Goal: Information Seeking & Learning: Learn about a topic

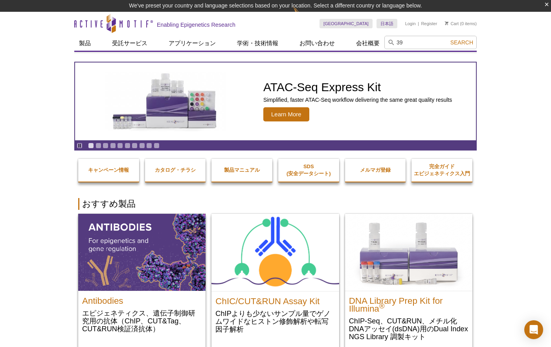
type input "399"
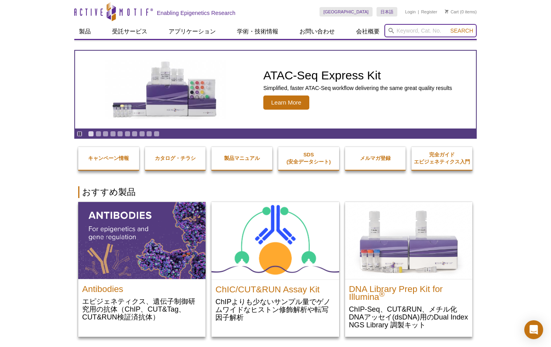
click at [441, 37] on input "search" at bounding box center [431, 30] width 92 height 13
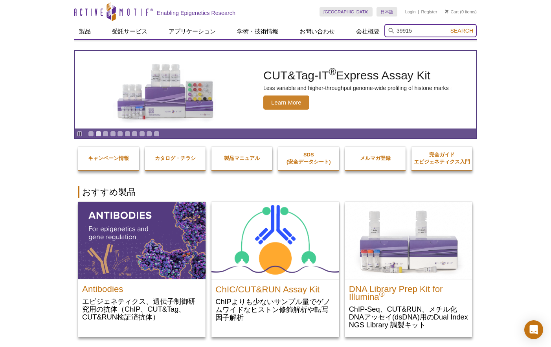
type input "39915"
click at [448, 27] on button "Search" at bounding box center [462, 30] width 28 height 7
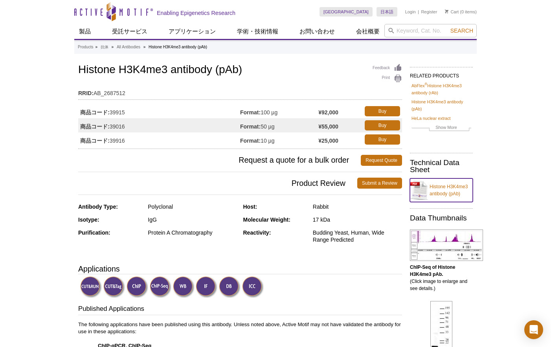
click at [439, 193] on link "Histone H3K4me3 antibody (pAb)" at bounding box center [441, 191] width 63 height 24
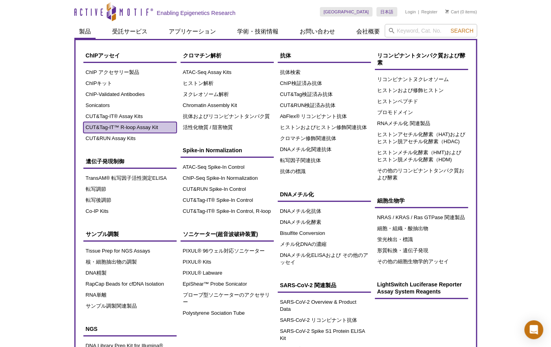
click at [114, 129] on link "CUT&Tag-IT™ R-loop Assay Kit" at bounding box center [129, 127] width 93 height 11
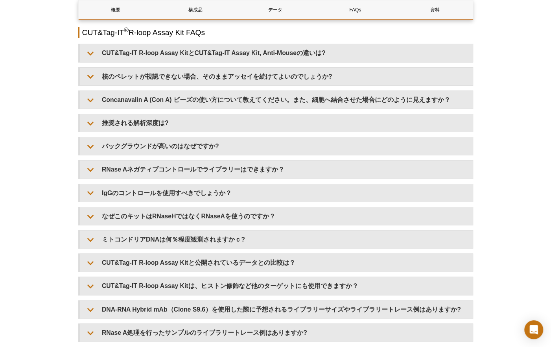
scroll to position [1610, 0]
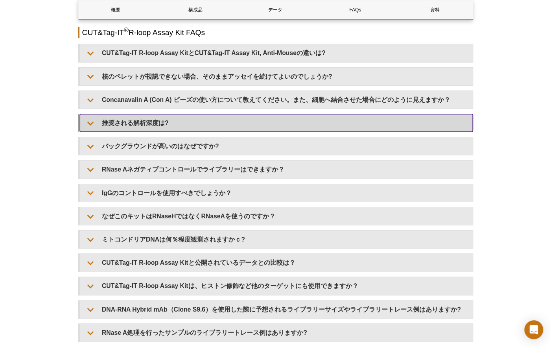
click at [143, 119] on summary "推奨される解析深度は?" at bounding box center [276, 123] width 393 height 18
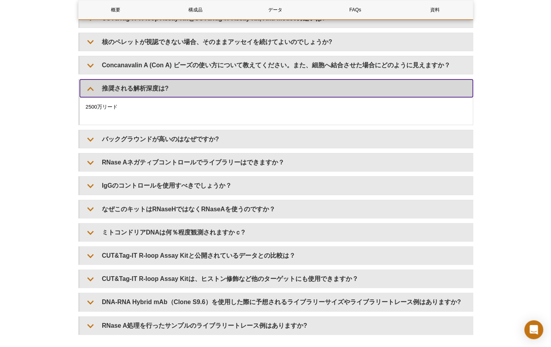
scroll to position [1643, 0]
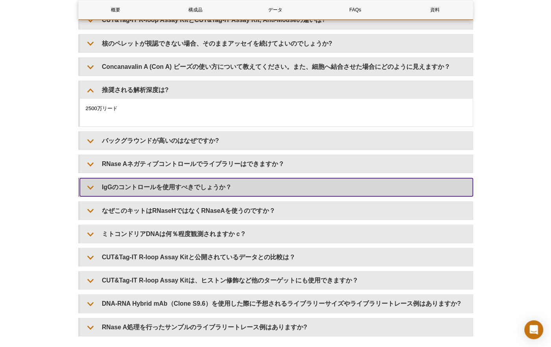
click at [179, 187] on summary "IgGのコントロールを使用すべきでしょうか？" at bounding box center [276, 187] width 393 height 18
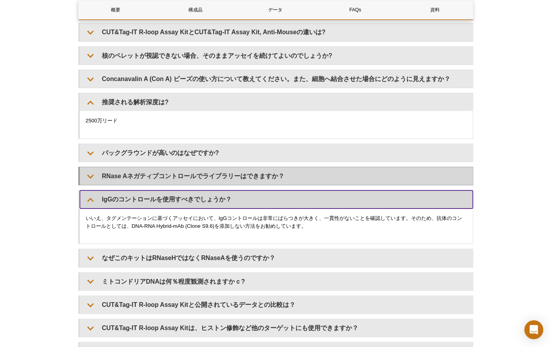
scroll to position [1630, 0]
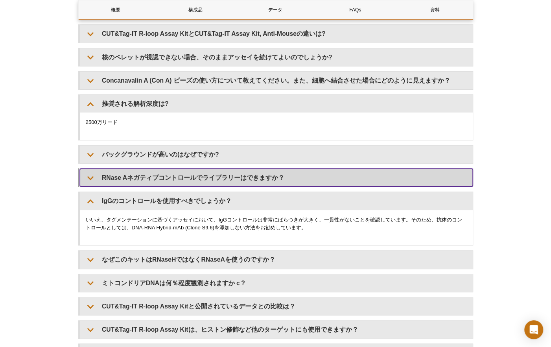
click at [149, 180] on summary "RNase Aネガティブコントロールでライブラリーはできますか？" at bounding box center [276, 178] width 393 height 18
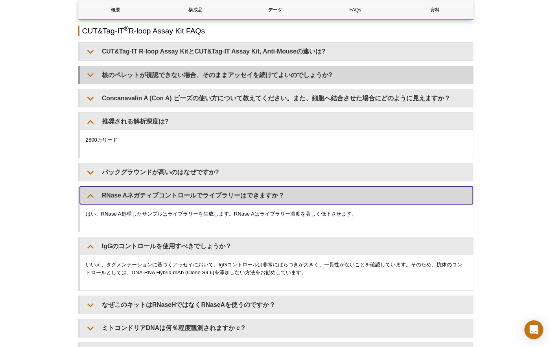
scroll to position [1612, 0]
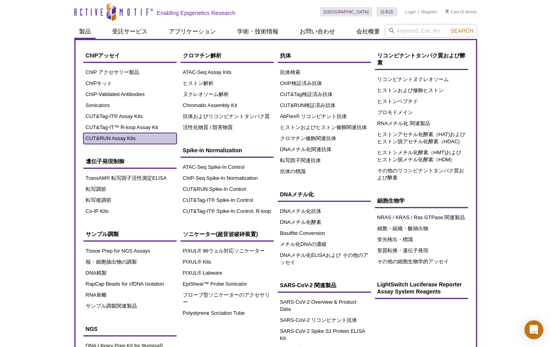
click at [107, 138] on link "CUT&RUN Assay Kits" at bounding box center [129, 138] width 93 height 11
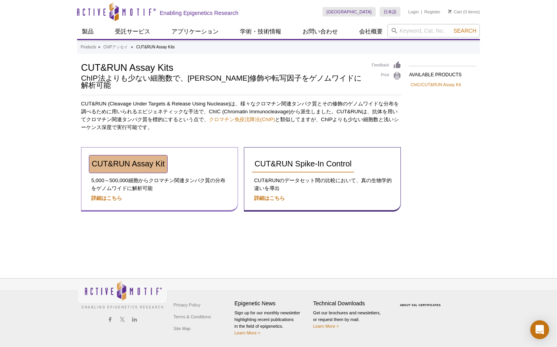
click at [149, 159] on span "CUT&RUN Assay Kit" at bounding box center [128, 163] width 73 height 9
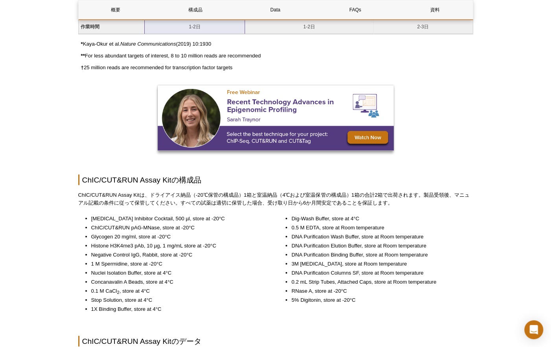
scroll to position [680, 0]
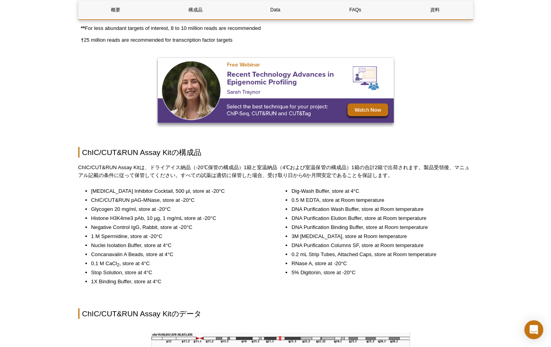
scroll to position [719, 0]
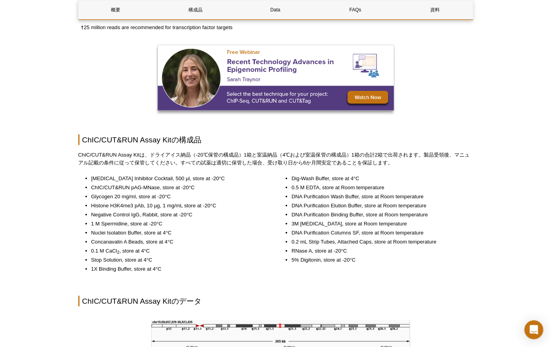
drag, startPoint x: 439, startPoint y: 77, endPoint x: 403, endPoint y: 59, distance: 40.6
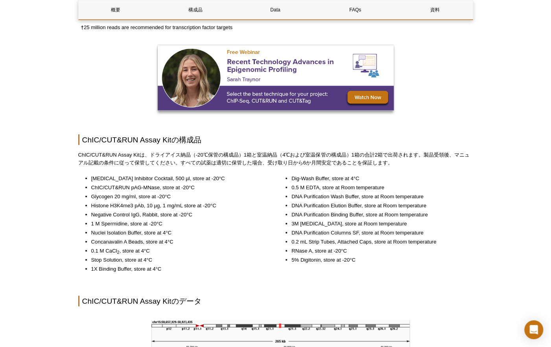
click at [439, 77] on div at bounding box center [275, 78] width 395 height 67
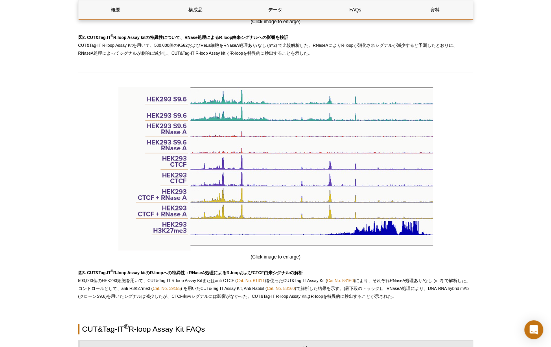
scroll to position [1218, 0]
